Goal: Information Seeking & Learning: Learn about a topic

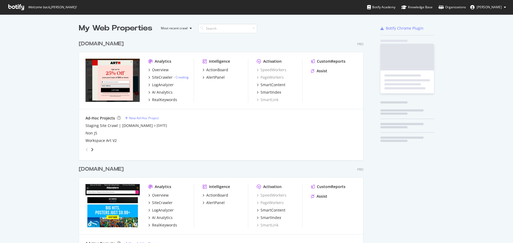
scroll to position [239, 505]
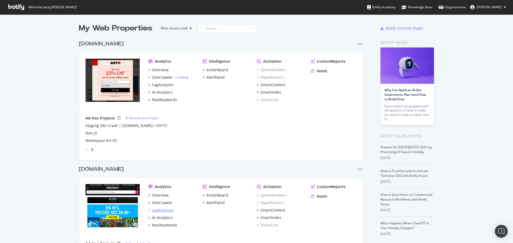
click at [167, 211] on div "LogAnalyzer" at bounding box center [163, 210] width 22 height 5
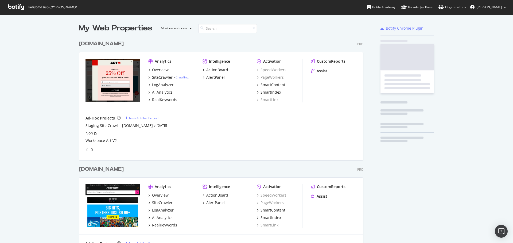
scroll to position [239, 505]
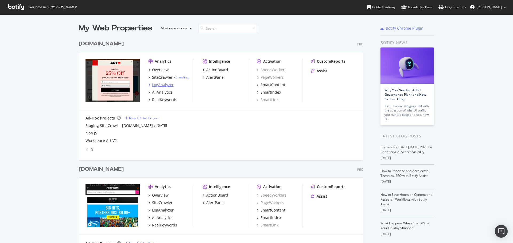
click at [162, 84] on div "LogAnalyzer" at bounding box center [163, 84] width 22 height 5
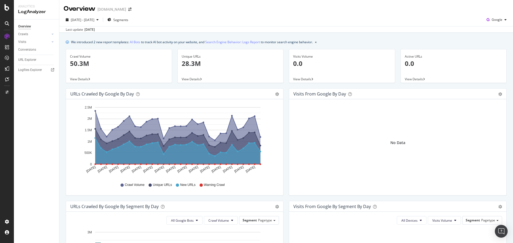
click at [75, 79] on span "View Details" at bounding box center [79, 79] width 18 height 5
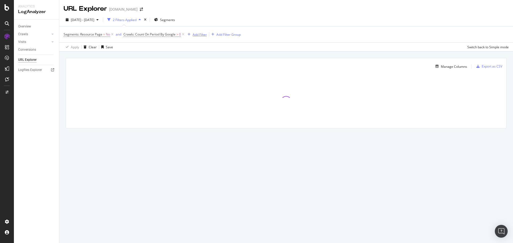
click at [202, 36] on div "Add Filter" at bounding box center [200, 34] width 14 height 5
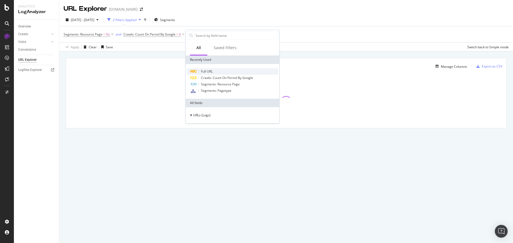
click at [208, 71] on span "Full URL" at bounding box center [207, 71] width 12 height 5
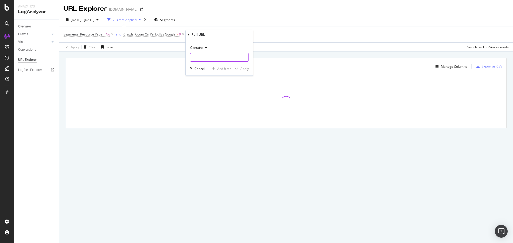
click at [208, 55] on input "text" at bounding box center [219, 57] width 58 height 9
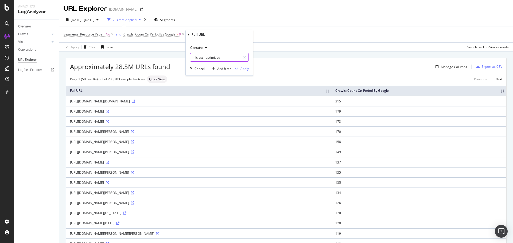
type input "mlclass=optimized"
click at [249, 69] on div "Contains mlclass=optimized Cancel Add filter Apply" at bounding box center [219, 57] width 67 height 36
click at [247, 69] on div "Apply" at bounding box center [245, 69] width 8 height 5
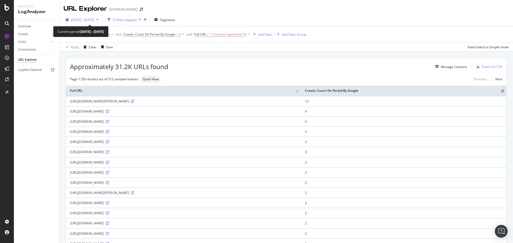
click at [94, 18] on span "[DATE] - [DATE]" at bounding box center [83, 20] width 24 height 5
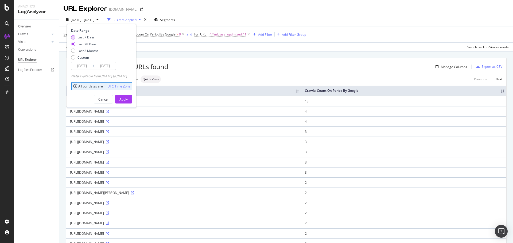
click at [83, 39] on div "Last 7 Days" at bounding box center [86, 37] width 17 height 5
type input "[DATE]"
click at [127, 98] on button "Apply" at bounding box center [123, 99] width 17 height 9
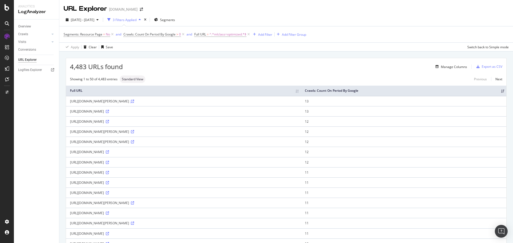
click at [134, 101] on icon at bounding box center [132, 101] width 3 height 3
click at [94, 18] on span "[DATE] - [DATE]" at bounding box center [83, 20] width 24 height 5
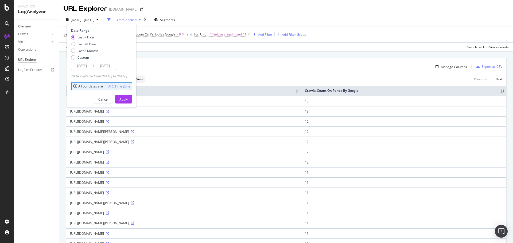
click at [88, 65] on input "[DATE]" at bounding box center [81, 65] width 21 height 7
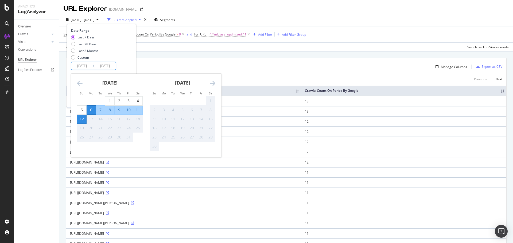
click at [118, 110] on div "9" at bounding box center [119, 109] width 9 height 5
type input "[DATE]"
click at [127, 51] on div "Last 7 Days Last 28 Days Last 3 Months Custom" at bounding box center [101, 48] width 60 height 27
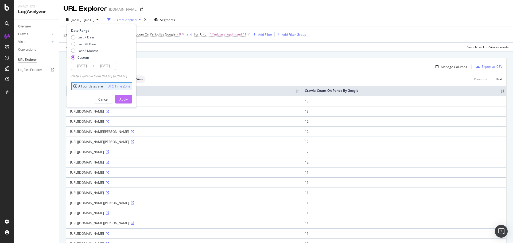
click at [128, 100] on div "Apply" at bounding box center [123, 99] width 8 height 5
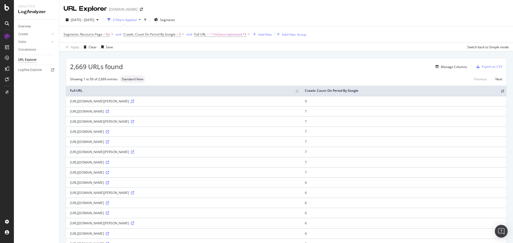
click at [134, 102] on icon at bounding box center [132, 101] width 3 height 3
